Goal: Task Accomplishment & Management: Manage account settings

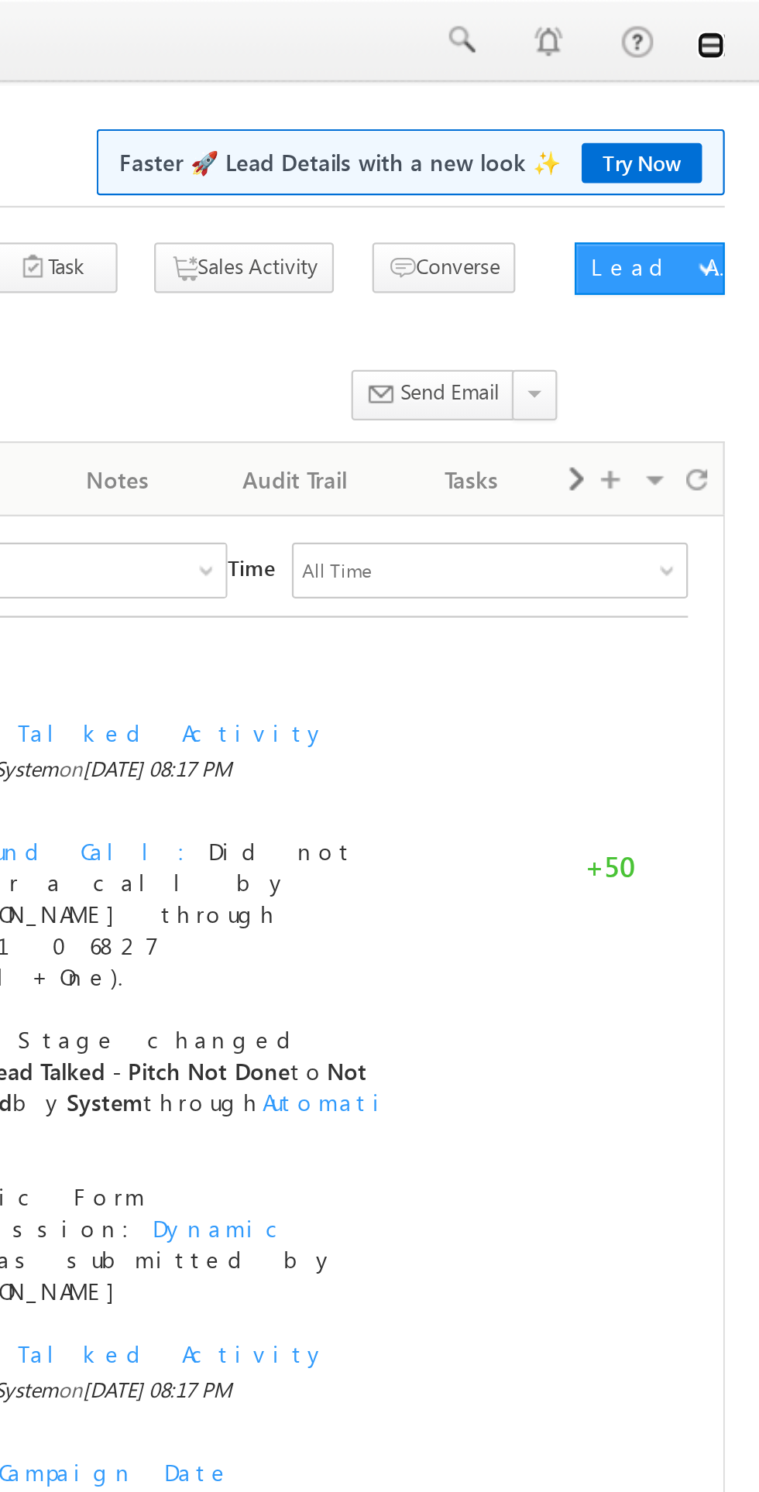
click at [739, 16] on link at bounding box center [737, 20] width 12 height 12
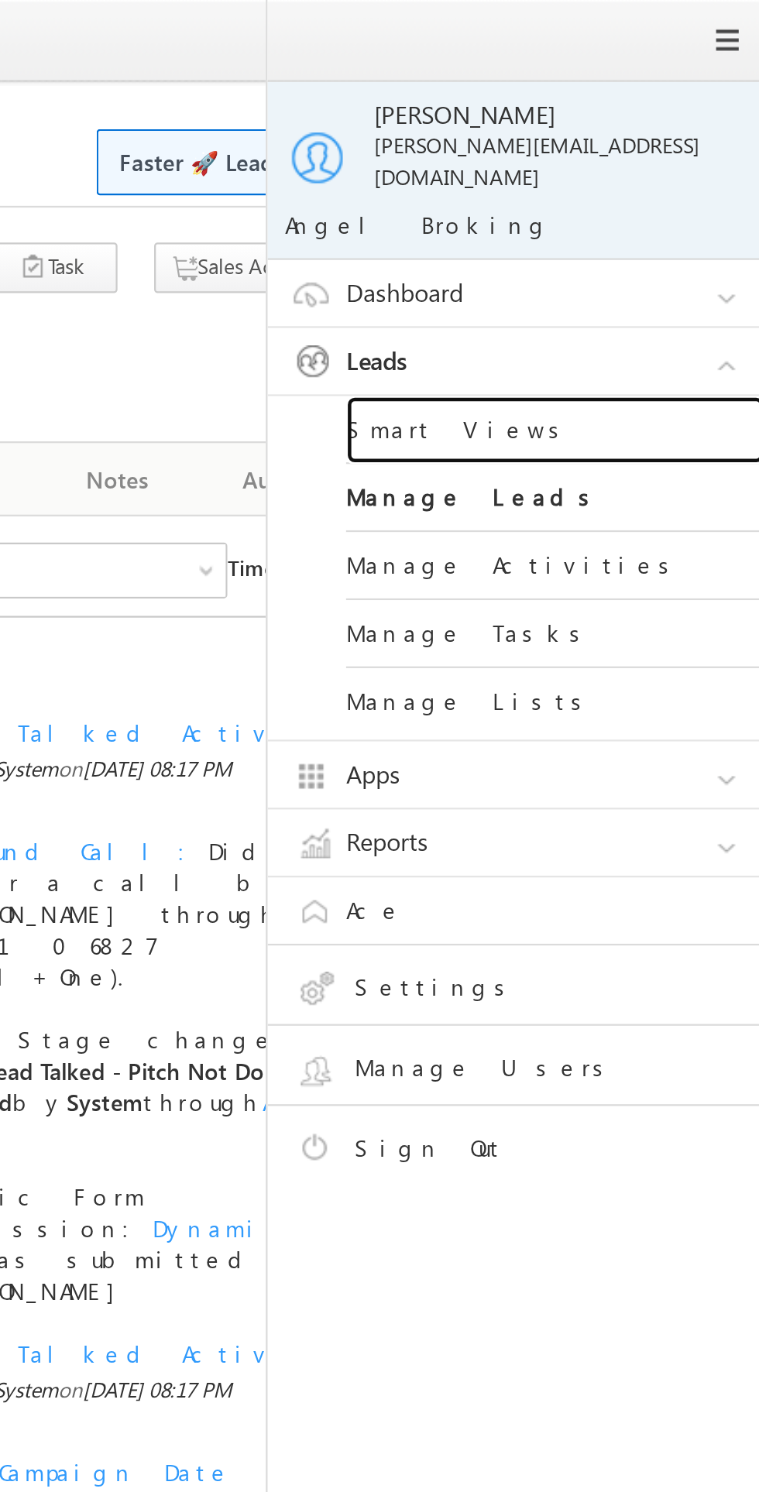
click at [633, 177] on link "Smart Views" at bounding box center [668, 191] width 186 height 30
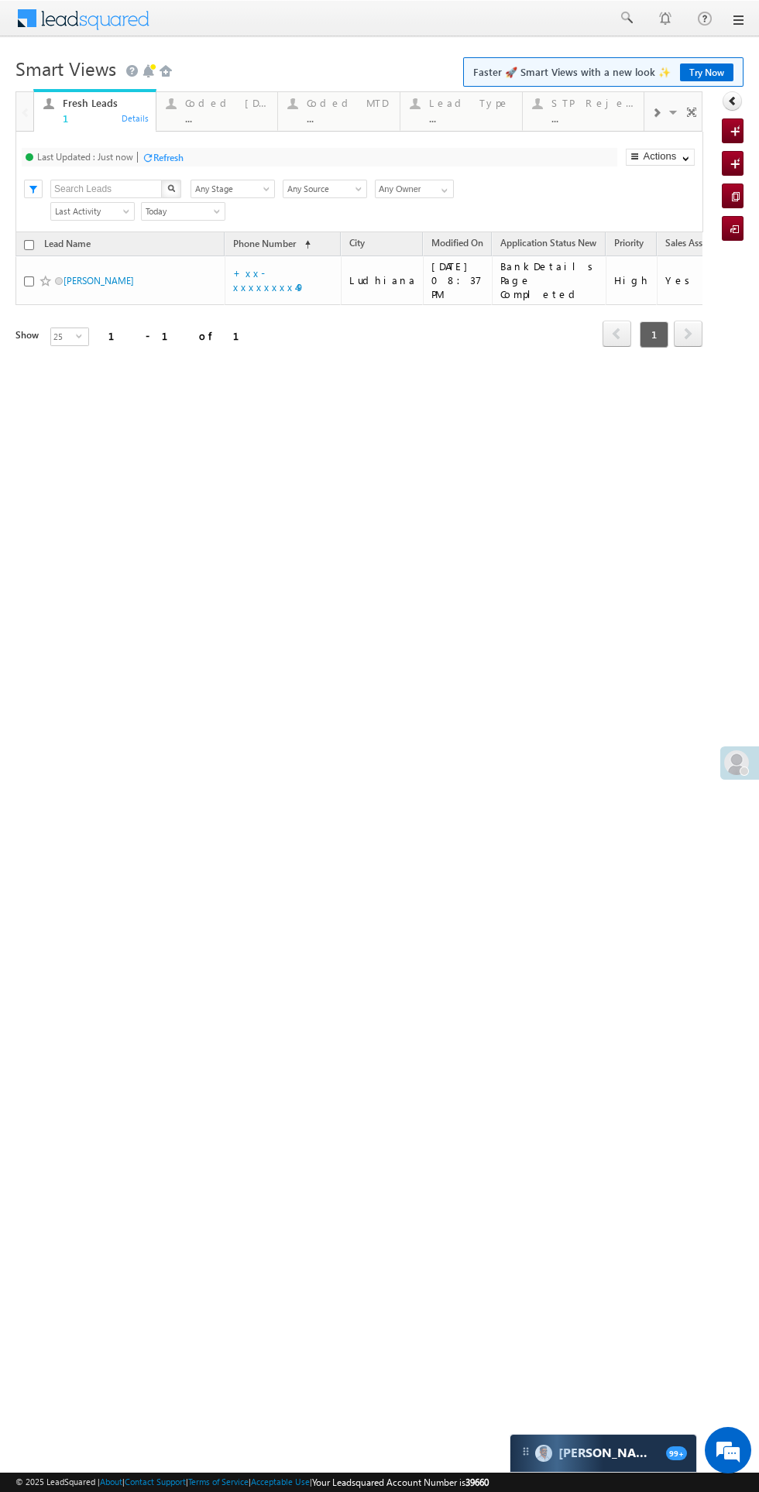
click at [212, 103] on div "Coded [DATE]" at bounding box center [227, 103] width 84 height 12
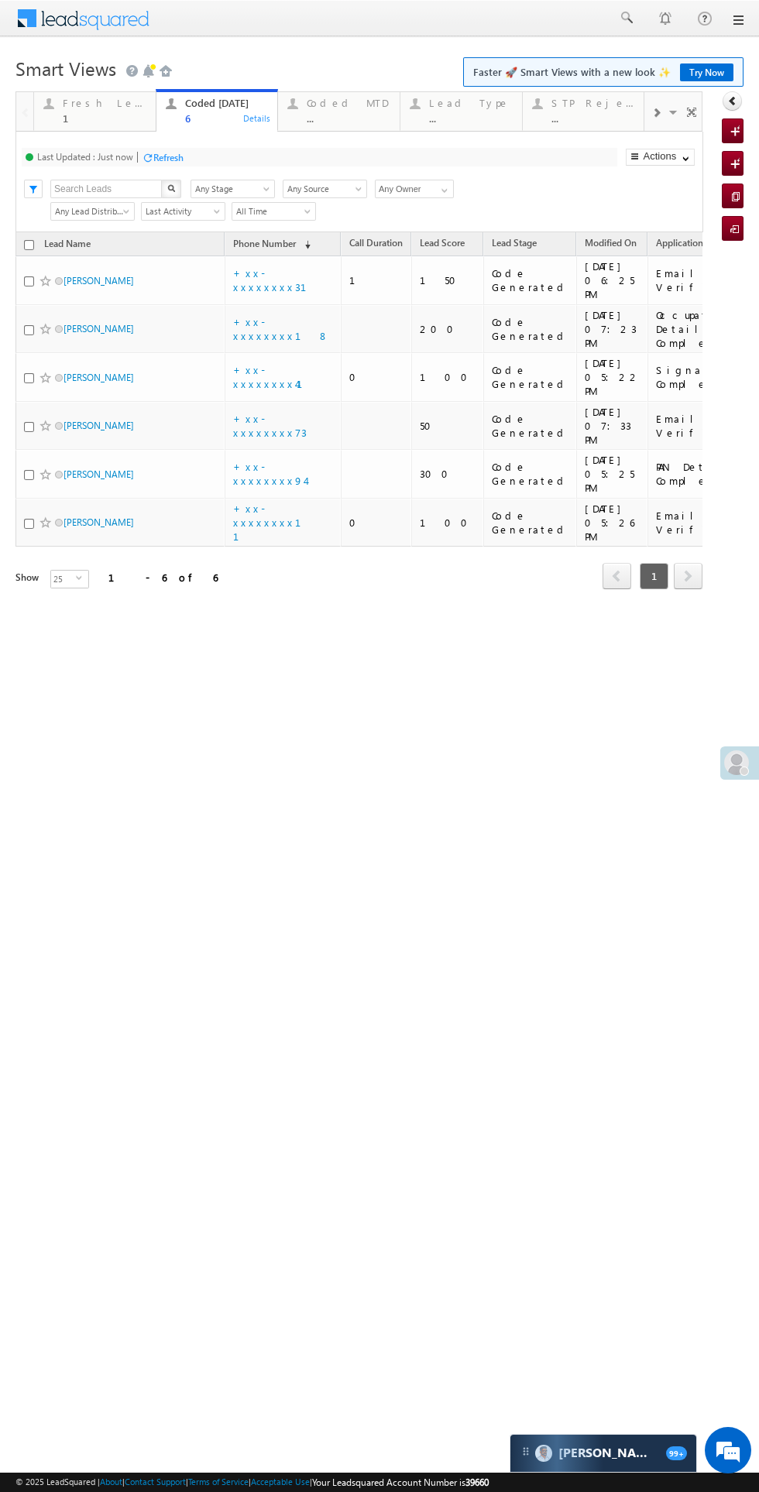
click at [101, 101] on div "Fresh Leads" at bounding box center [105, 103] width 84 height 12
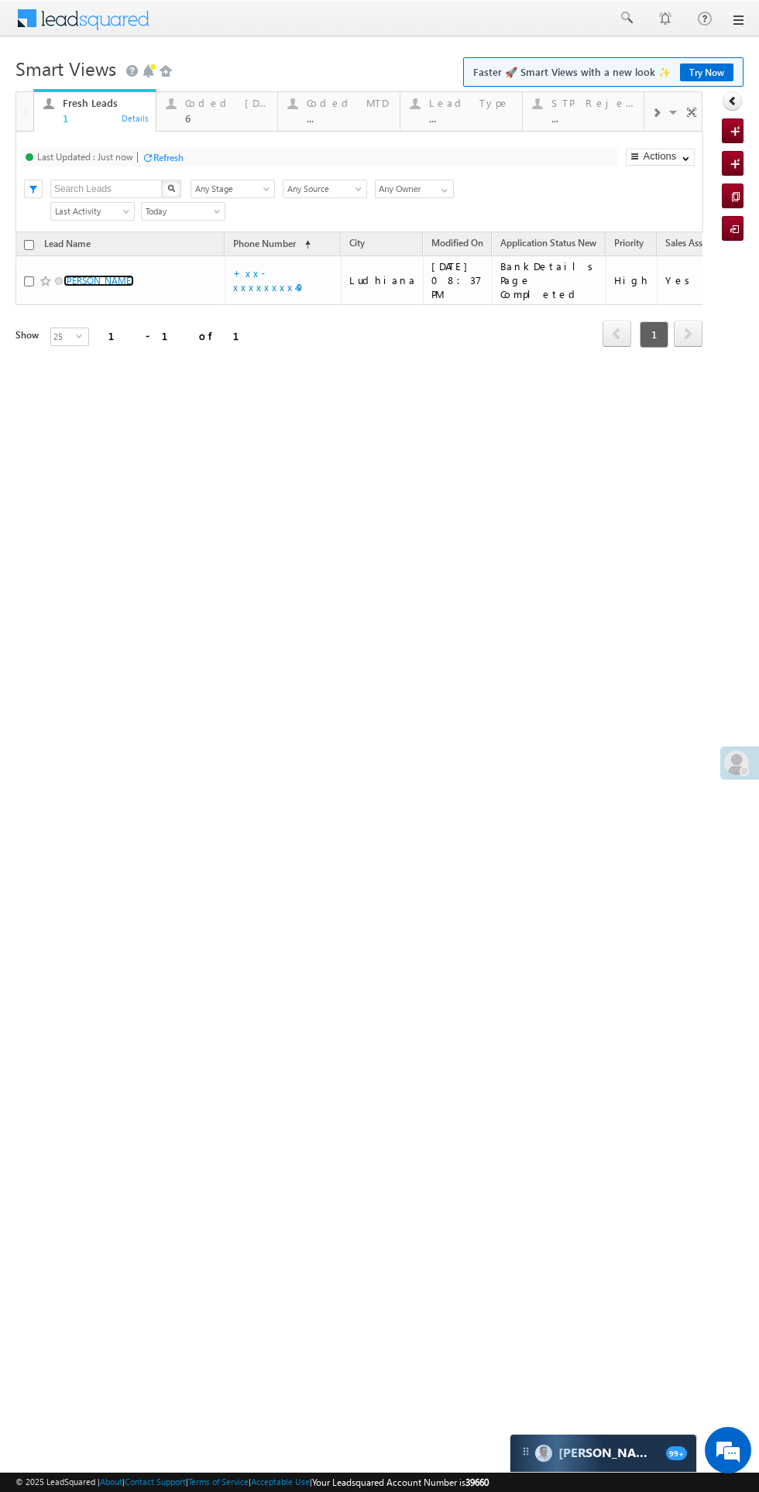
click at [108, 276] on link "[PERSON_NAME]" at bounding box center [99, 281] width 70 height 12
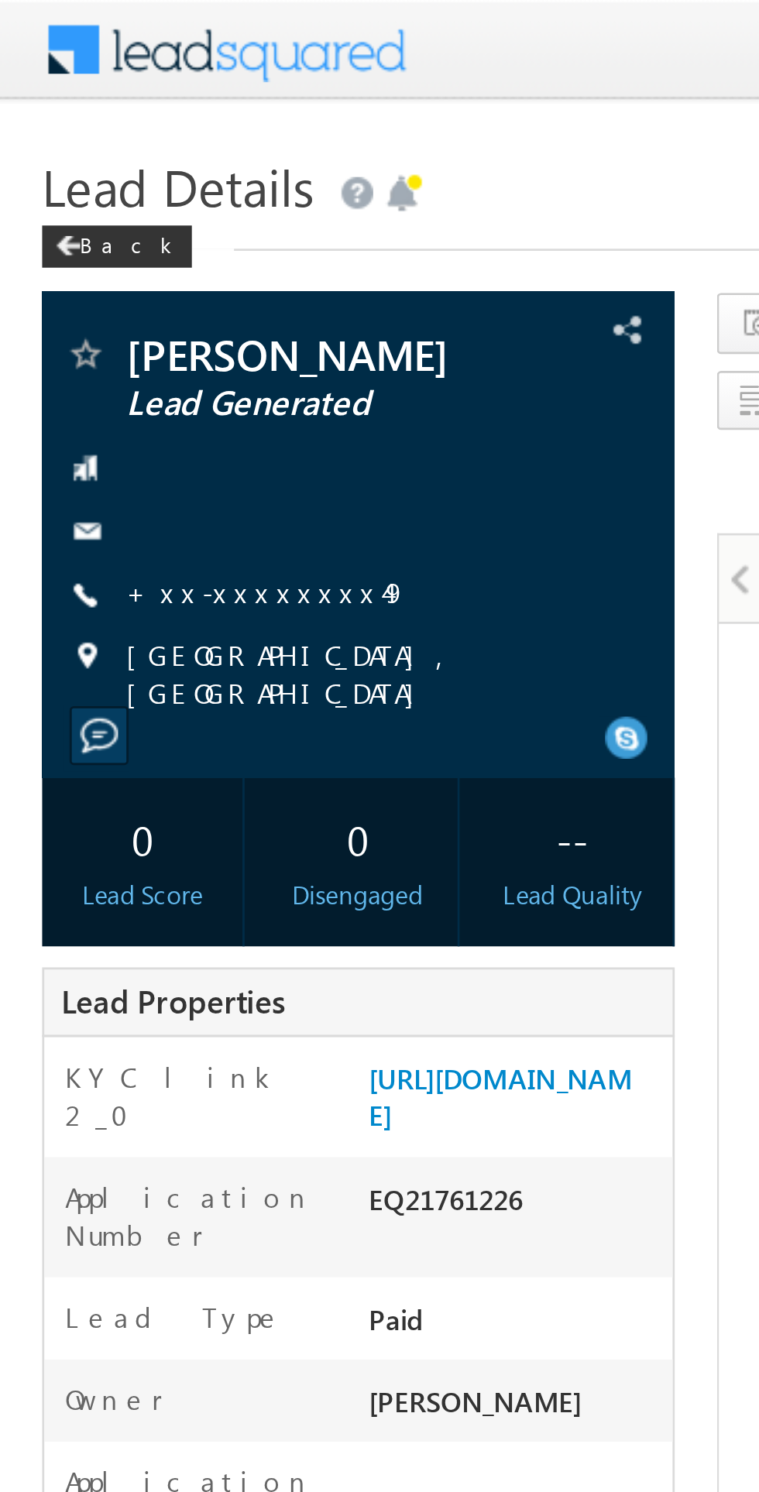
click at [73, 212] on link "+xx-xxxxxxxx49" at bounding box center [98, 217] width 104 height 13
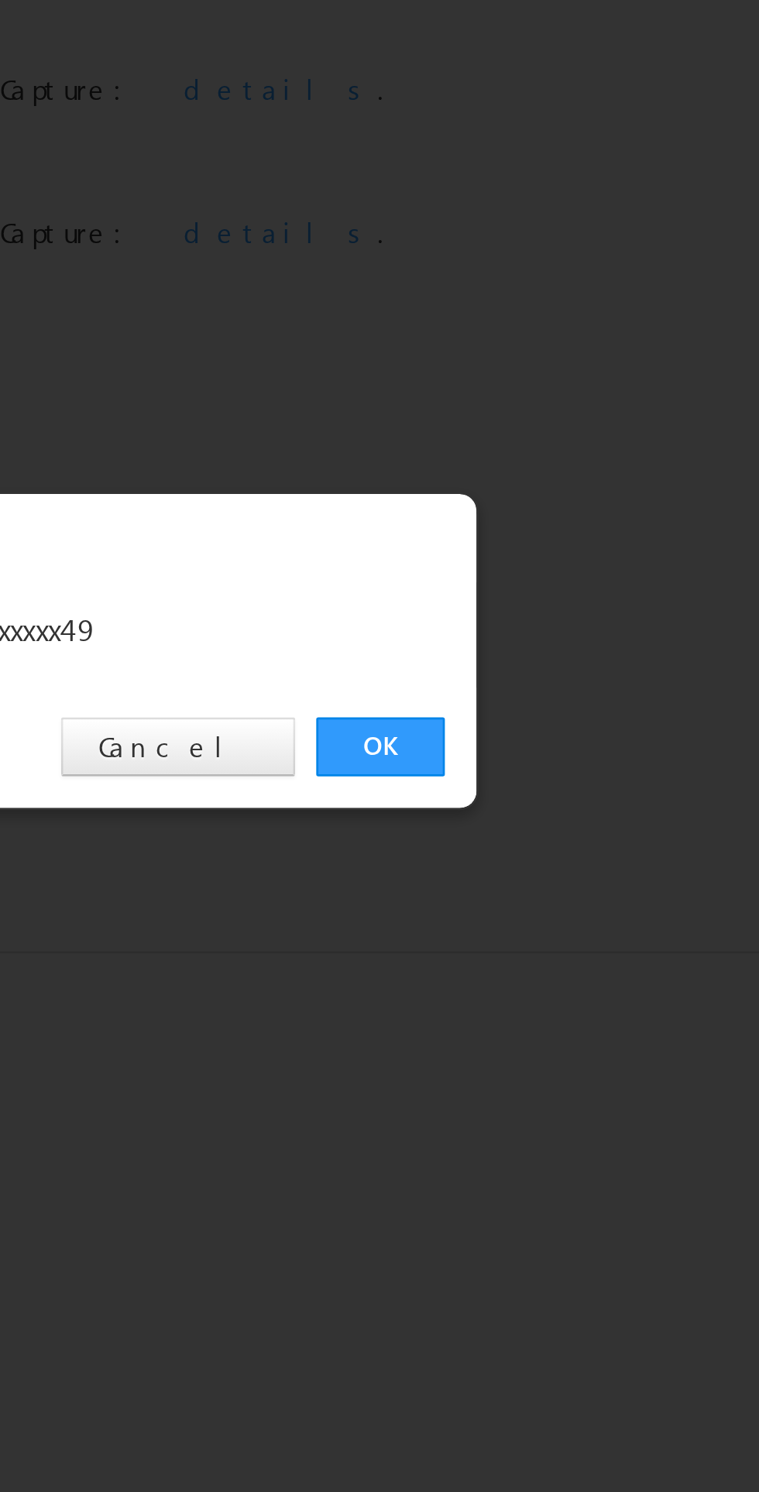
click at [576, 787] on link "OK" at bounding box center [569, 781] width 47 height 22
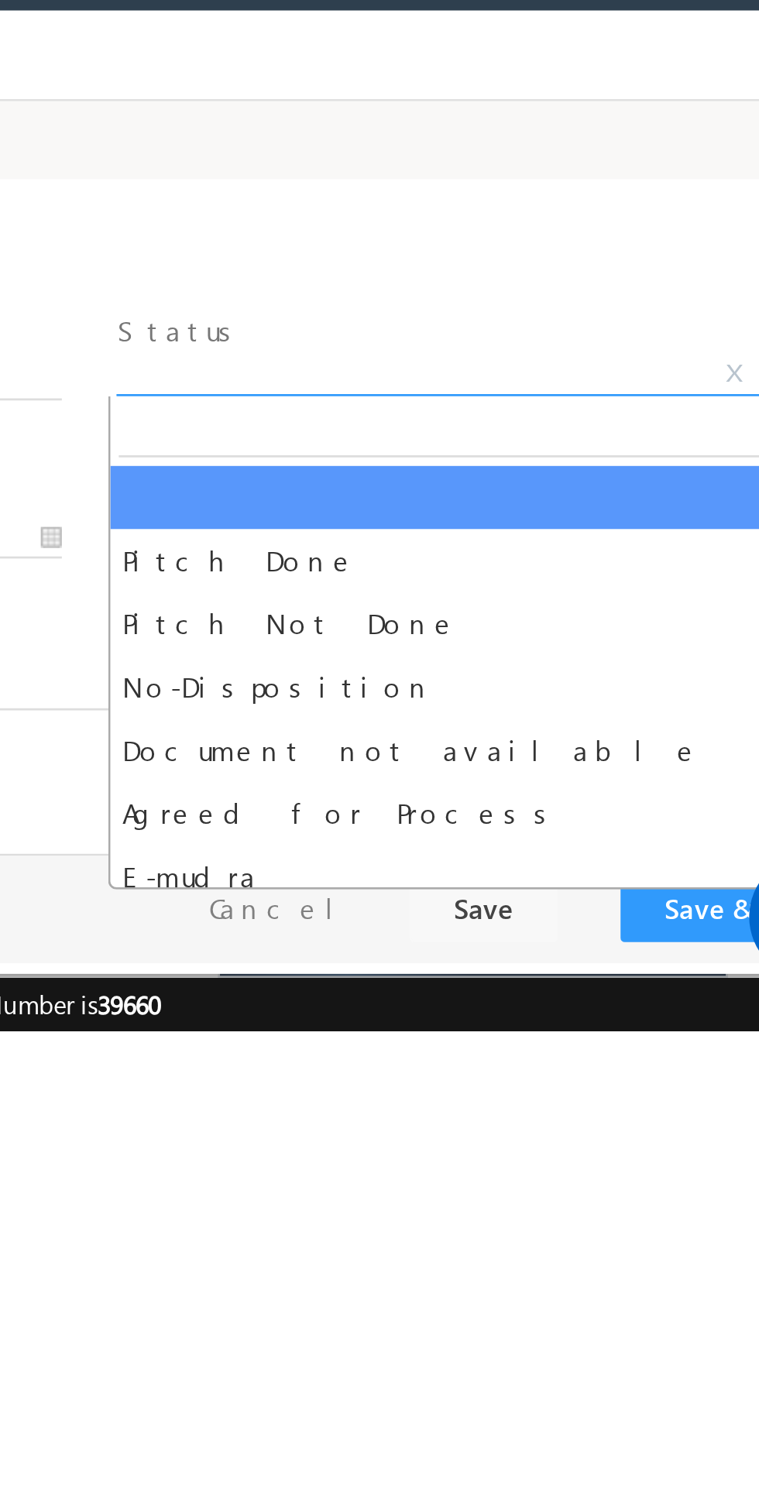
select select "Pitch Not Done"
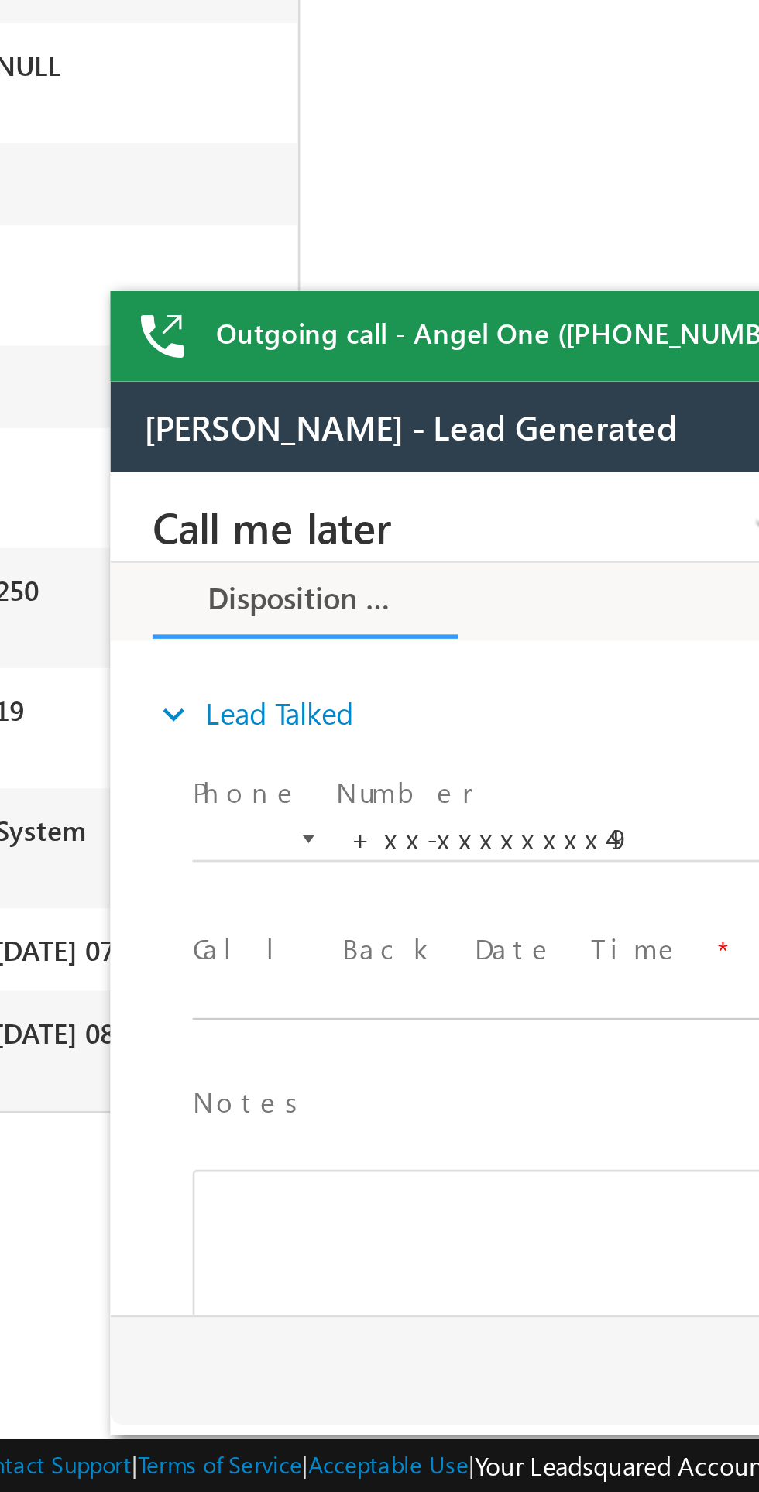
click at [231, 668] on body "Call me later Cross Sell Customer Drop-off reasons Language Barrier Not Interes…" at bounding box center [400, 627] width 581 height 310
type input "08/16/25 9:57 PM"
